Goal: Share content

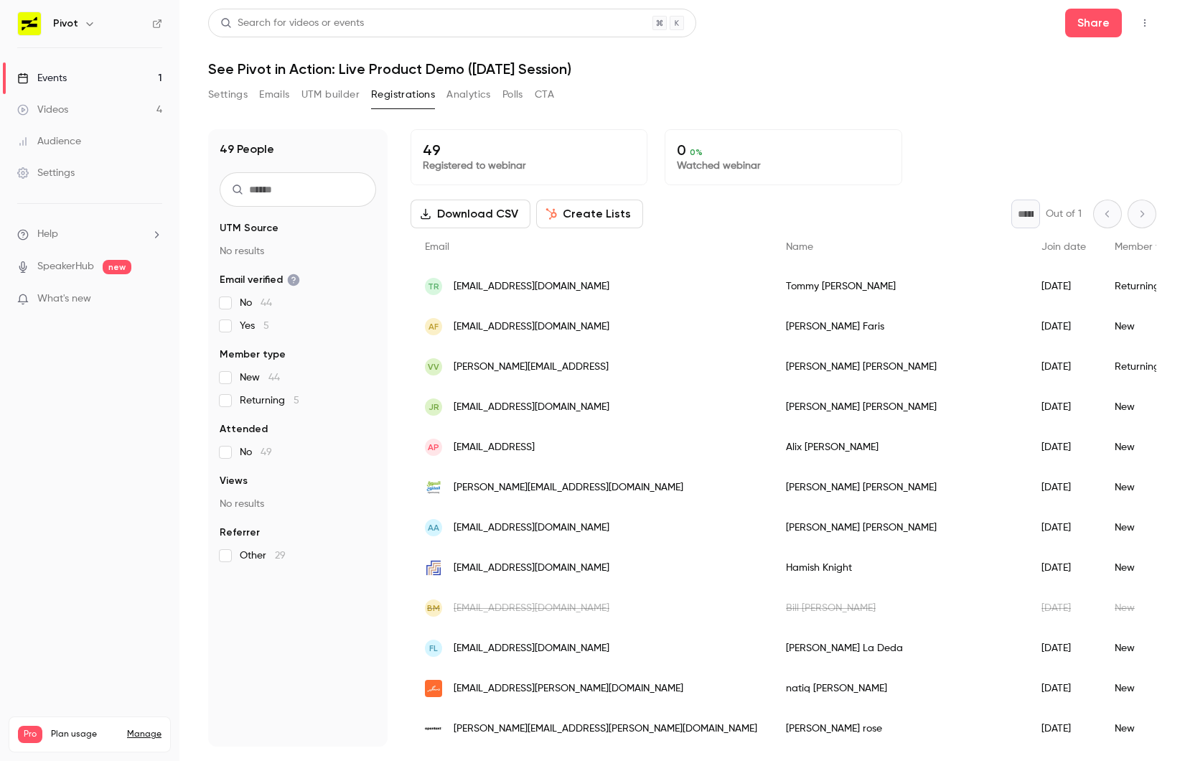
click at [1141, 23] on icon "button" at bounding box center [1144, 23] width 11 height 10
click at [881, 93] on div at bounding box center [592, 380] width 1185 height 761
click at [1152, 19] on button "button" at bounding box center [1144, 22] width 23 height 23
click at [913, 71] on div at bounding box center [592, 380] width 1185 height 761
click at [1078, 19] on button "Share" at bounding box center [1093, 23] width 57 height 29
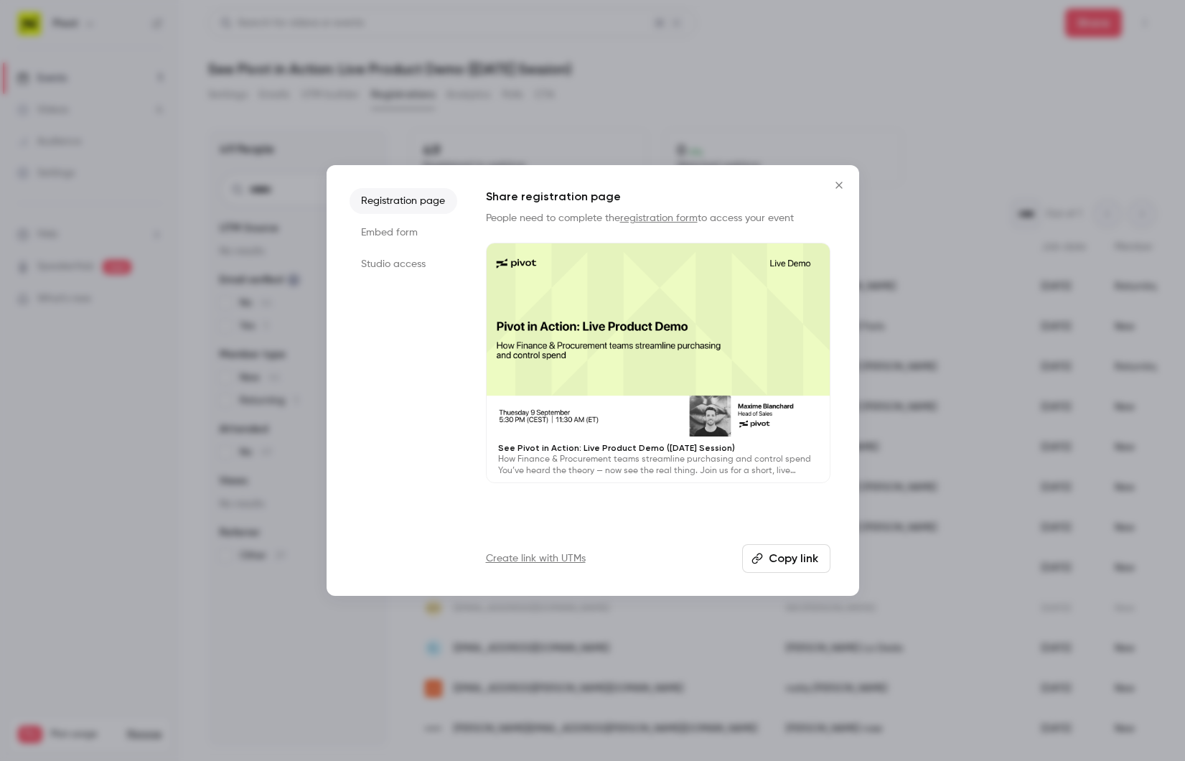
click at [779, 557] on button "Copy link" at bounding box center [786, 558] width 88 height 29
click at [655, 215] on link "registration form" at bounding box center [658, 218] width 77 height 10
click at [639, 214] on link "registration form" at bounding box center [658, 218] width 77 height 10
click at [778, 561] on button "Copy link" at bounding box center [786, 558] width 88 height 29
click at [588, 378] on div at bounding box center [657, 339] width 343 height 193
